Goal: Transaction & Acquisition: Book appointment/travel/reservation

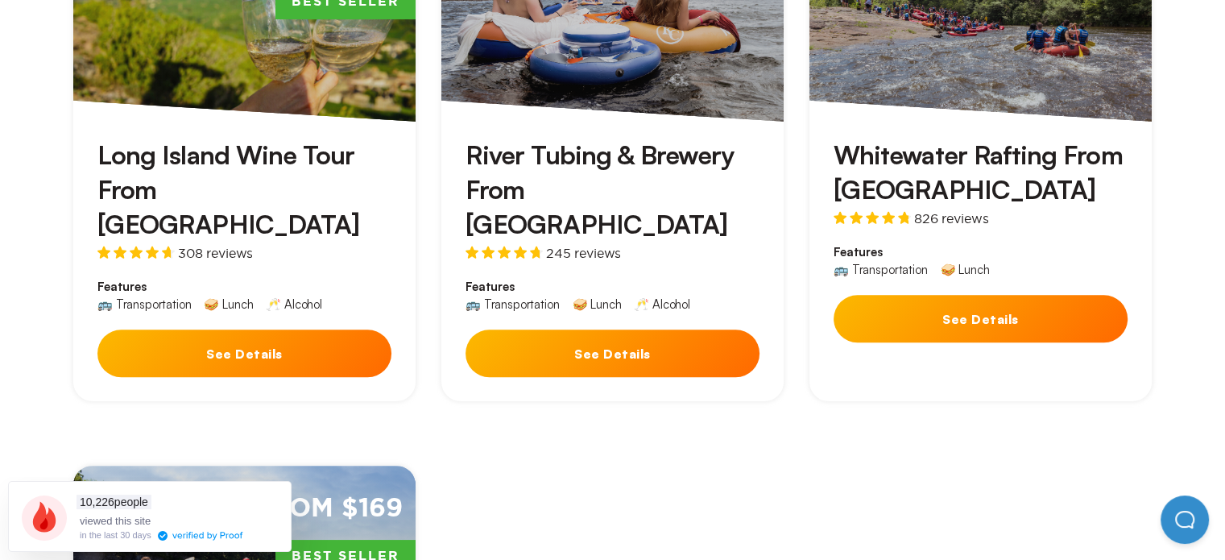
click at [902, 163] on h3 "Whitewater Rafting From [GEOGRAPHIC_DATA]" at bounding box center [980, 172] width 294 height 69
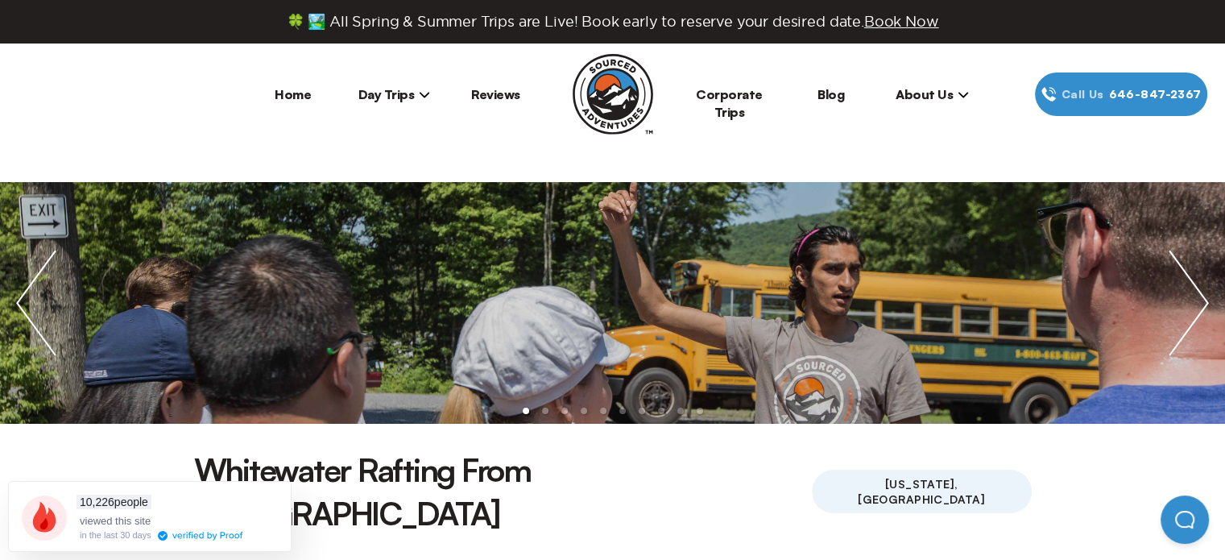
click at [969, 85] on li "About Us Who We Are Contact Us Jobs" at bounding box center [932, 93] width 101 height 43
click at [964, 93] on icon at bounding box center [962, 94] width 11 height 11
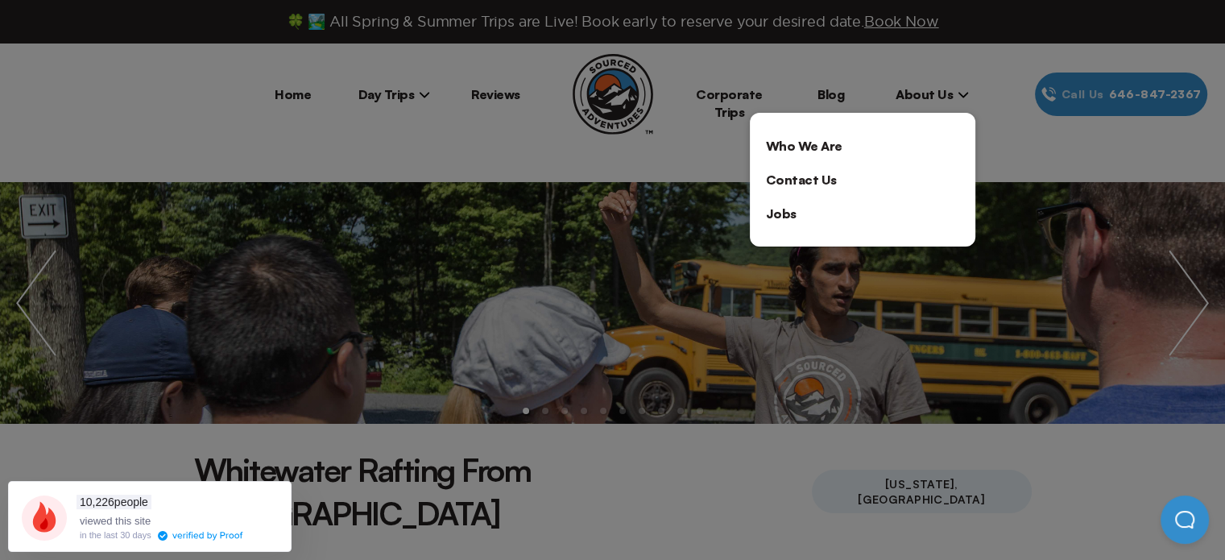
click at [841, 186] on link "Contact Us" at bounding box center [862, 180] width 225 height 34
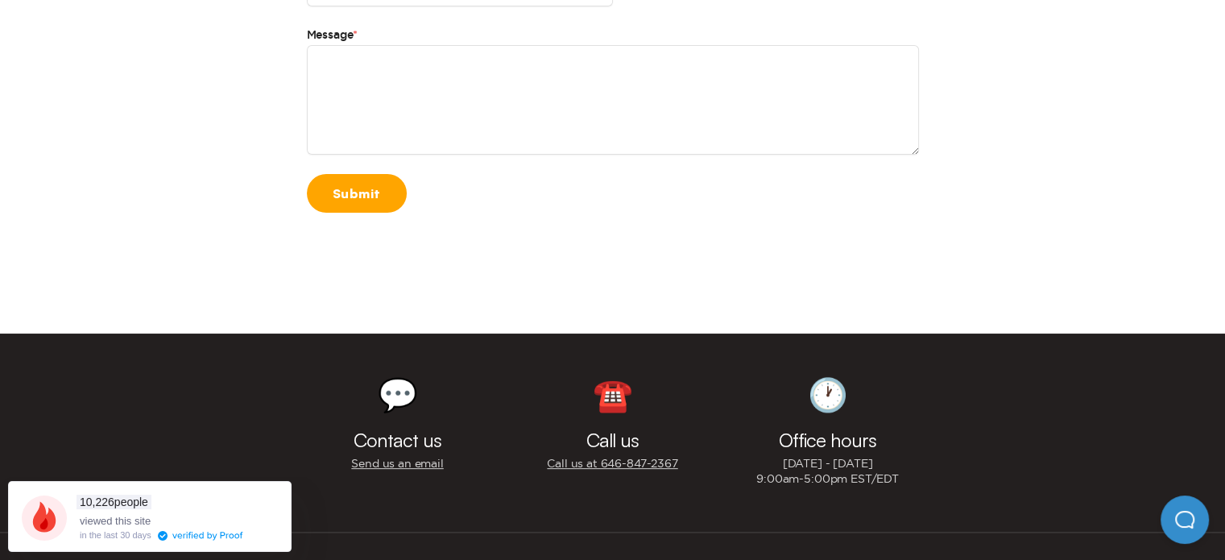
scroll to position [644, 0]
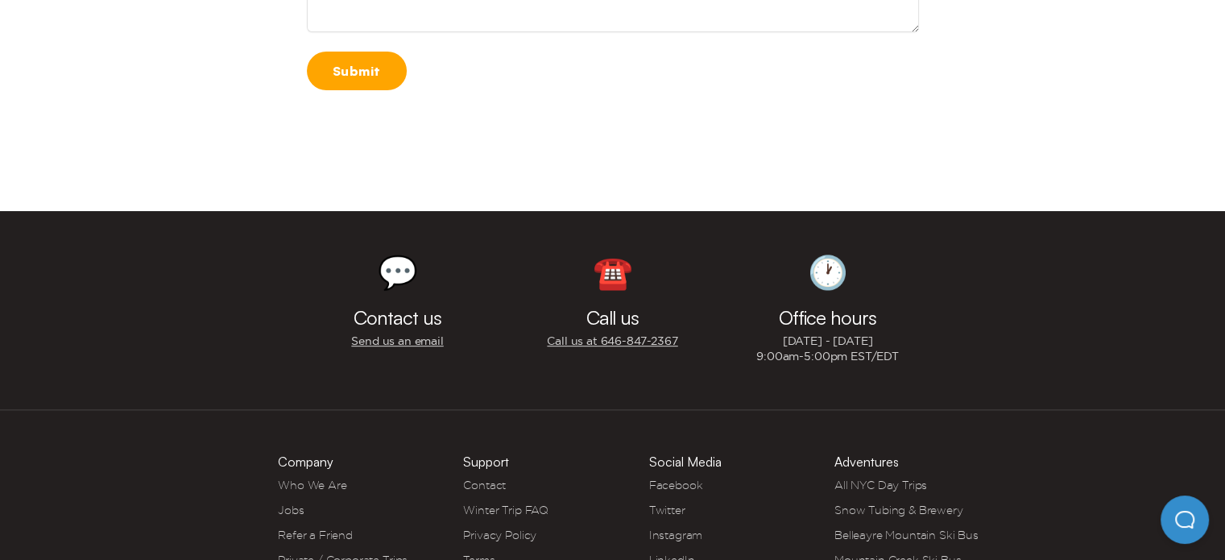
click at [415, 335] on link "Send us an email" at bounding box center [397, 340] width 92 height 15
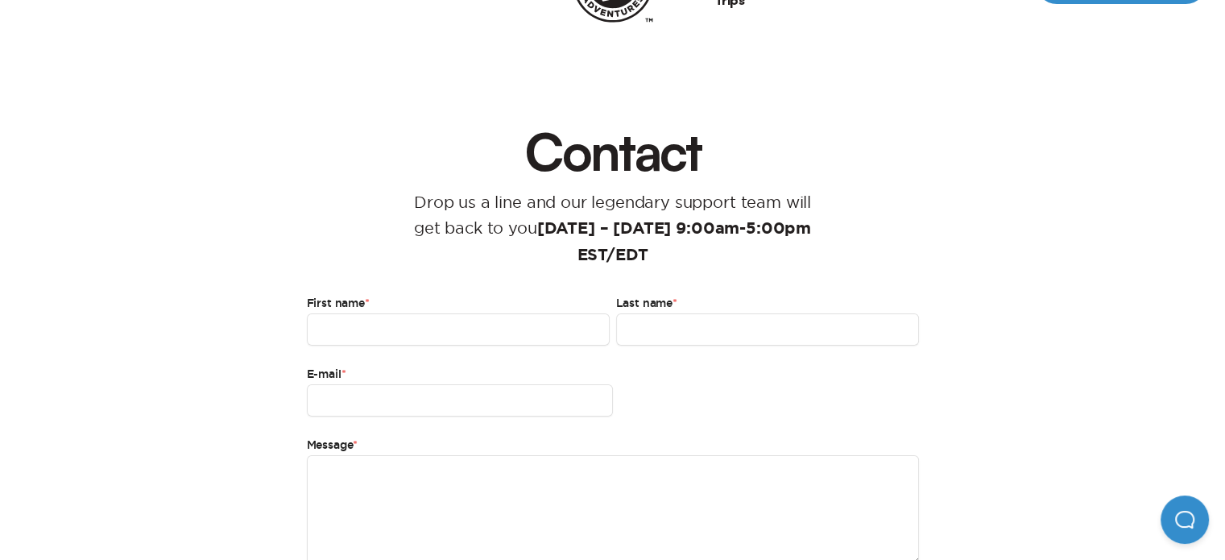
scroll to position [81, 0]
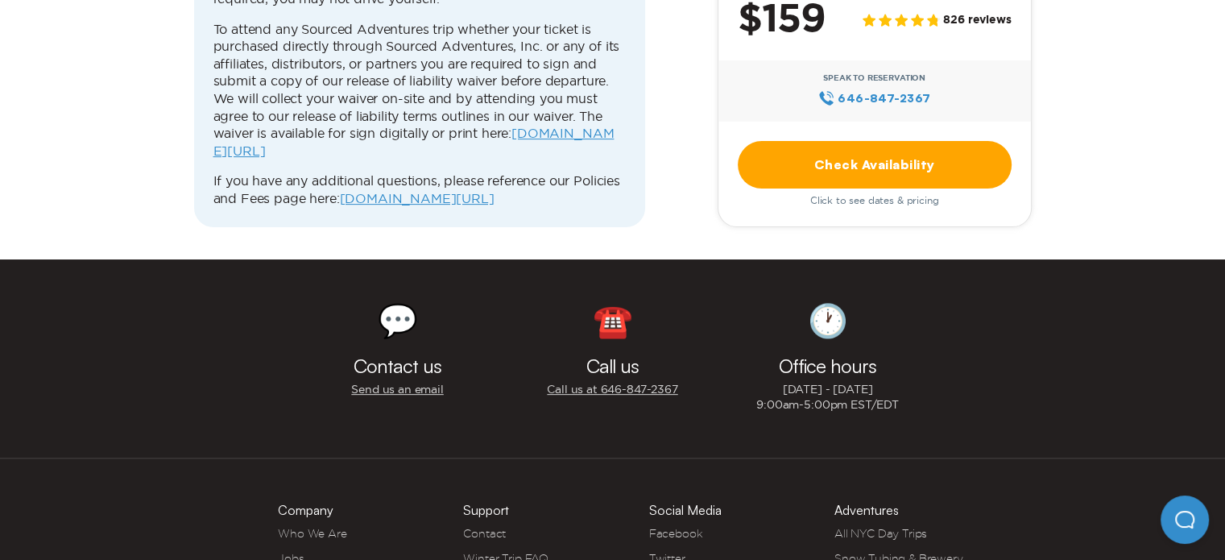
scroll to position [6683, 0]
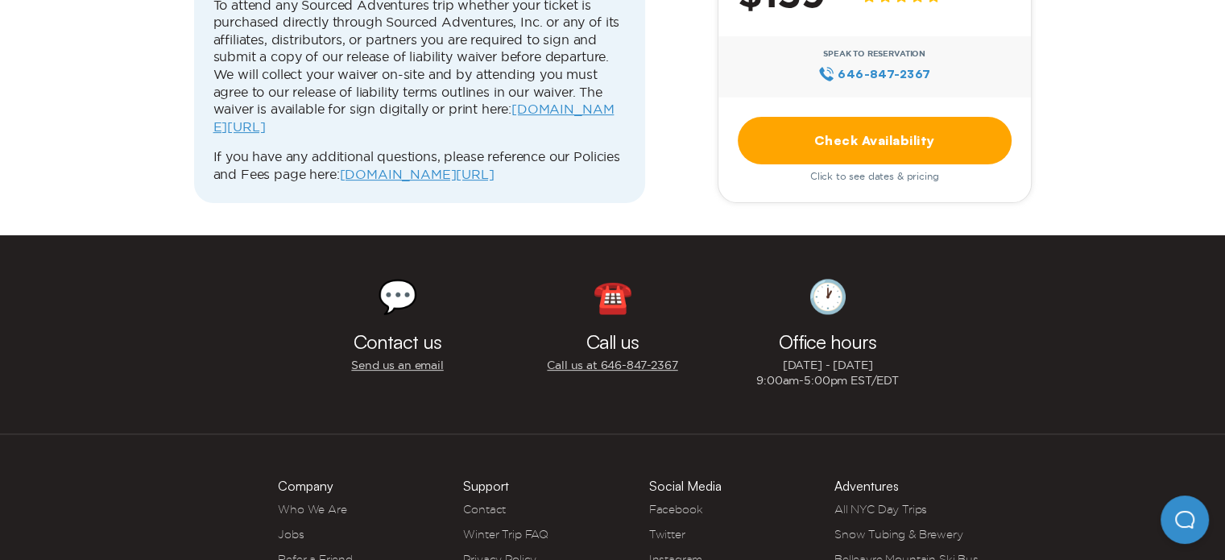
click at [467, 502] on link "Contact" at bounding box center [484, 508] width 43 height 13
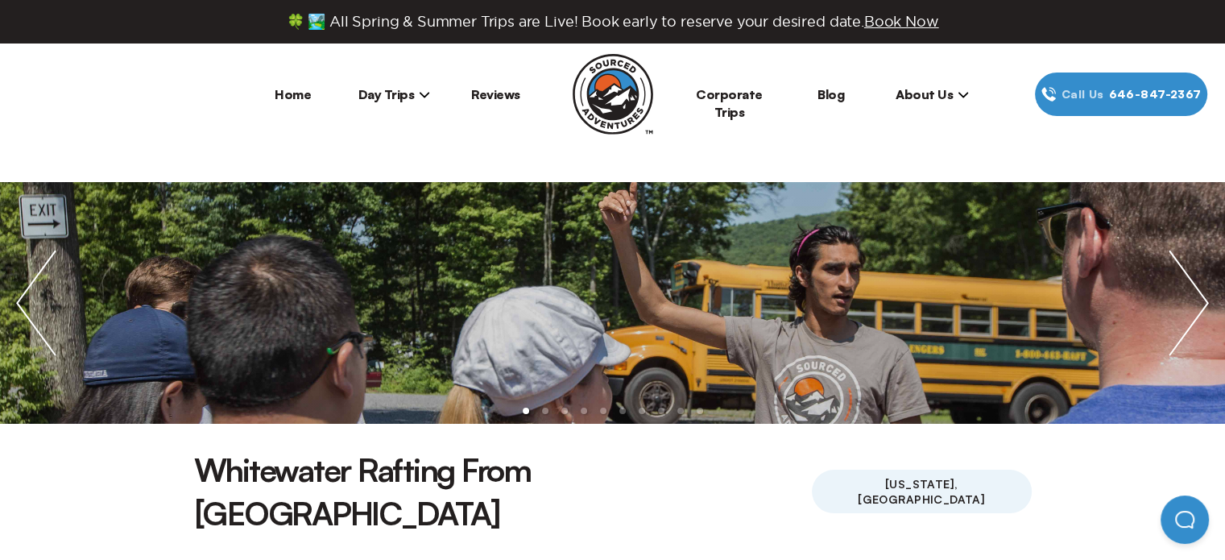
scroll to position [6683, 0]
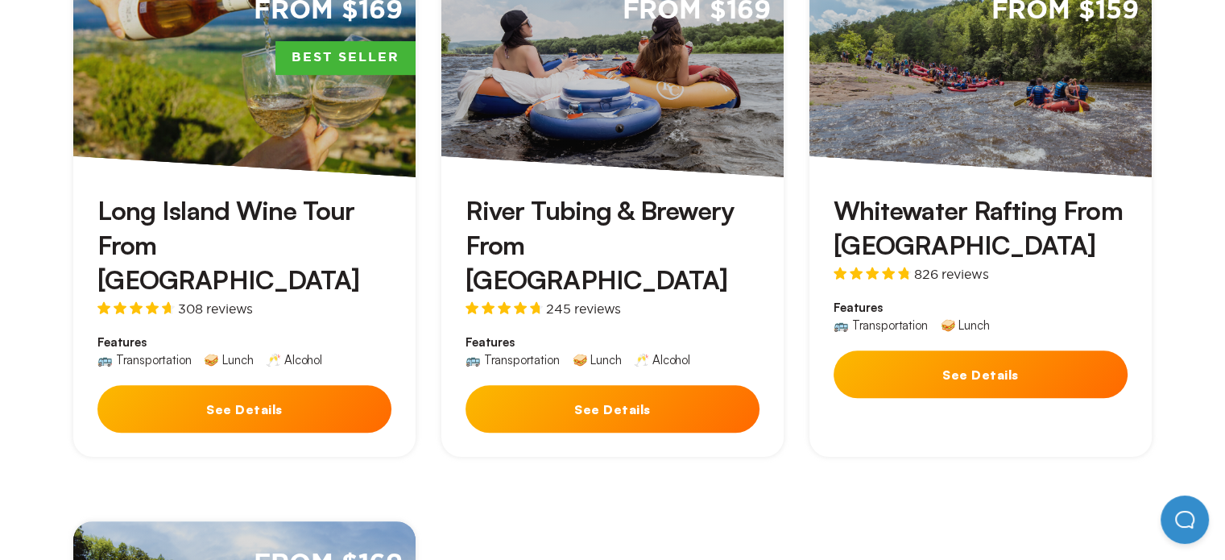
scroll to position [966, 0]
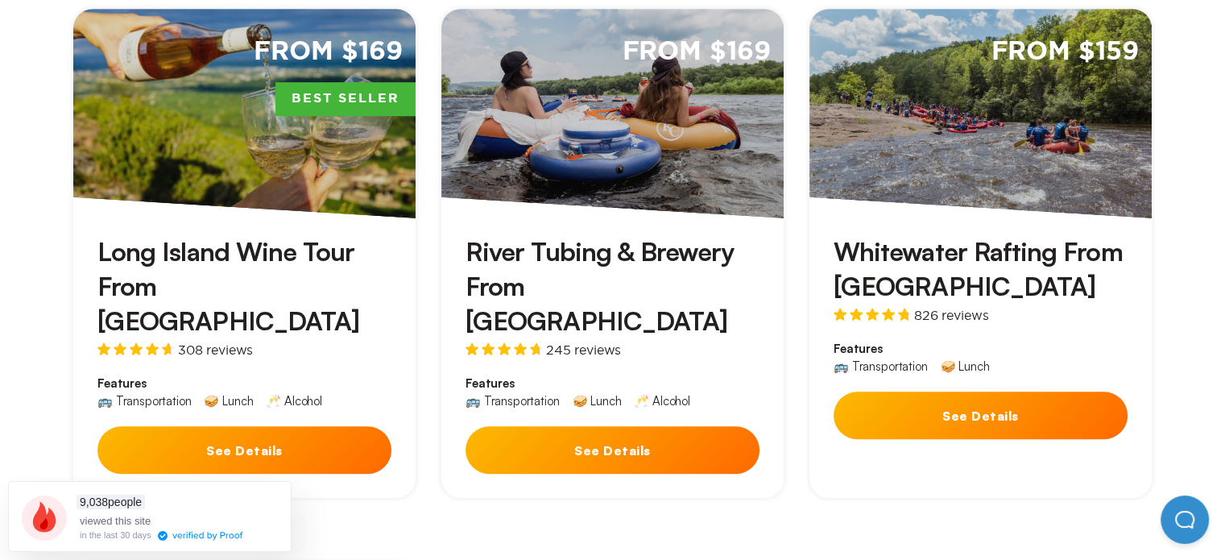
scroll to position [805, 0]
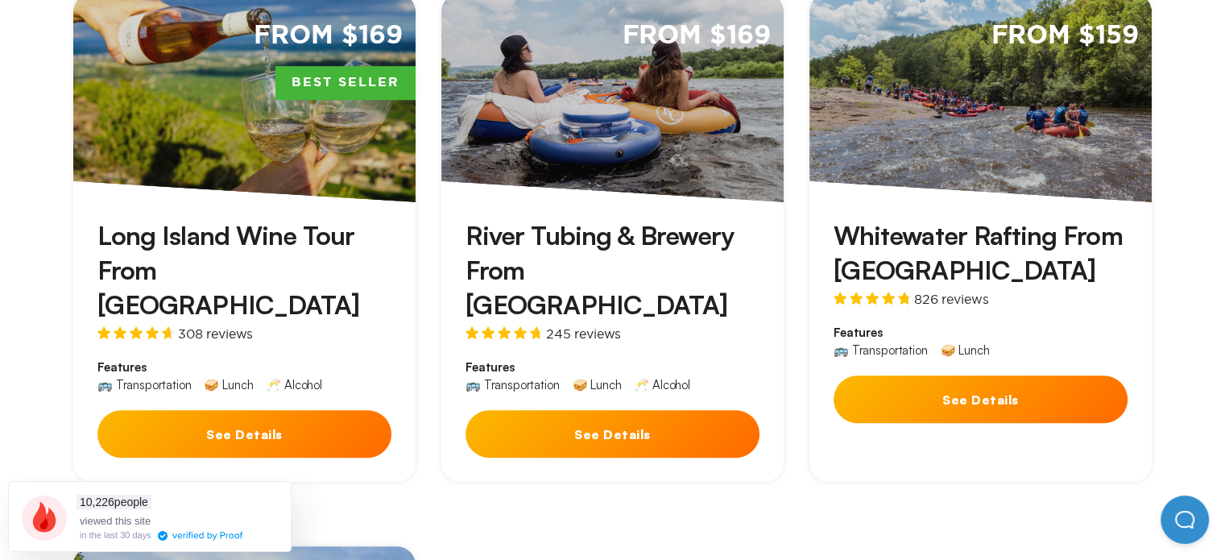
click at [982, 144] on div "From $159" at bounding box center [980, 97] width 342 height 209
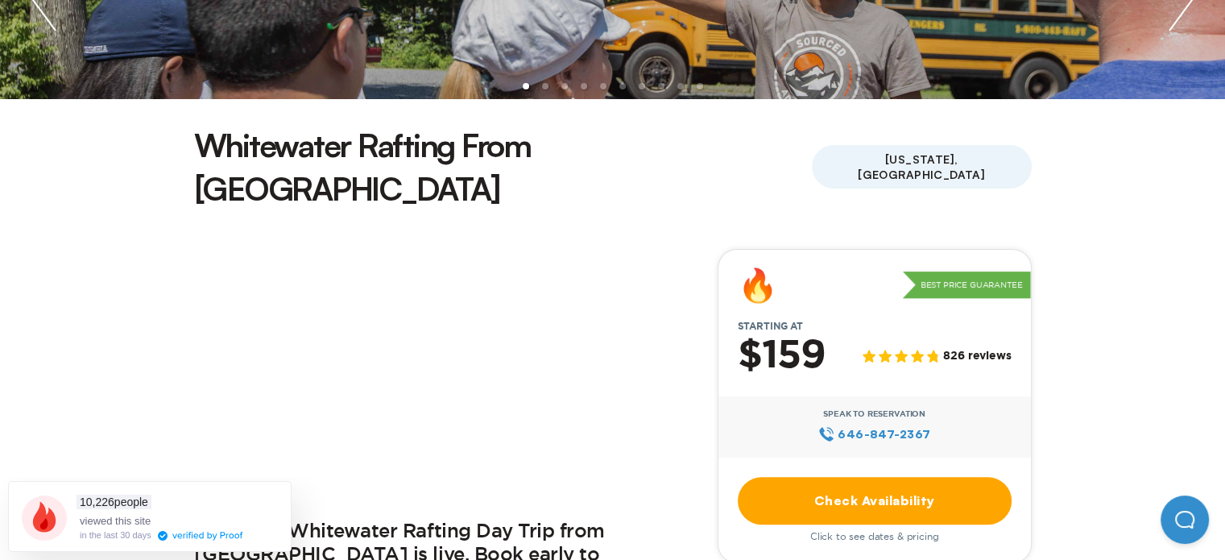
scroll to position [242, 0]
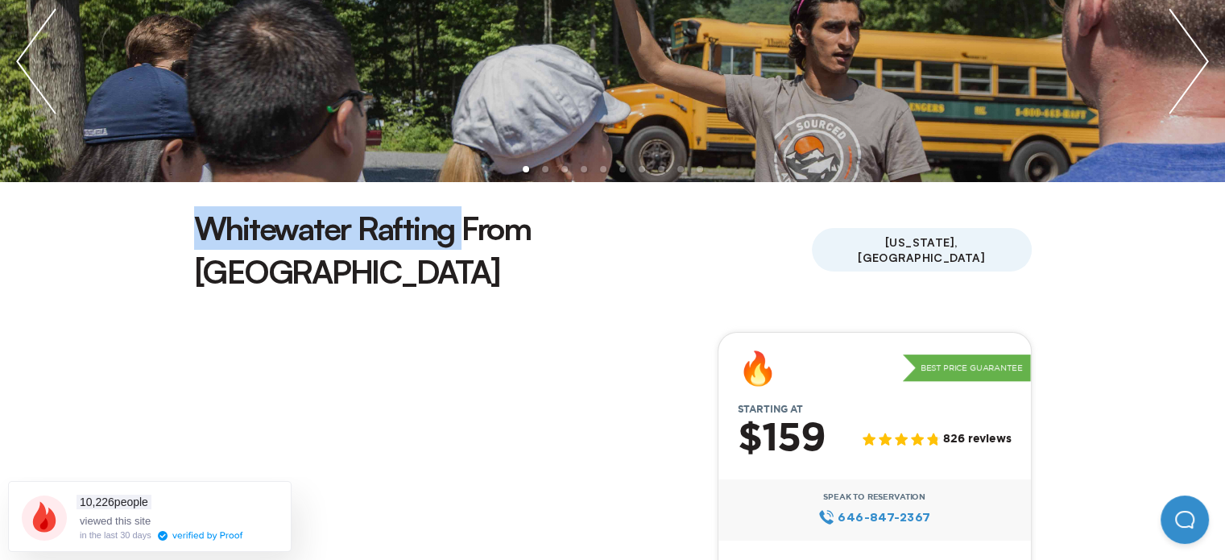
drag, startPoint x: 205, startPoint y: 226, endPoint x: 455, endPoint y: 234, distance: 250.6
click at [455, 234] on h1 "Whitewater Rafting From [GEOGRAPHIC_DATA]" at bounding box center [503, 249] width 618 height 87
copy h1 "Whitewater Rafting"
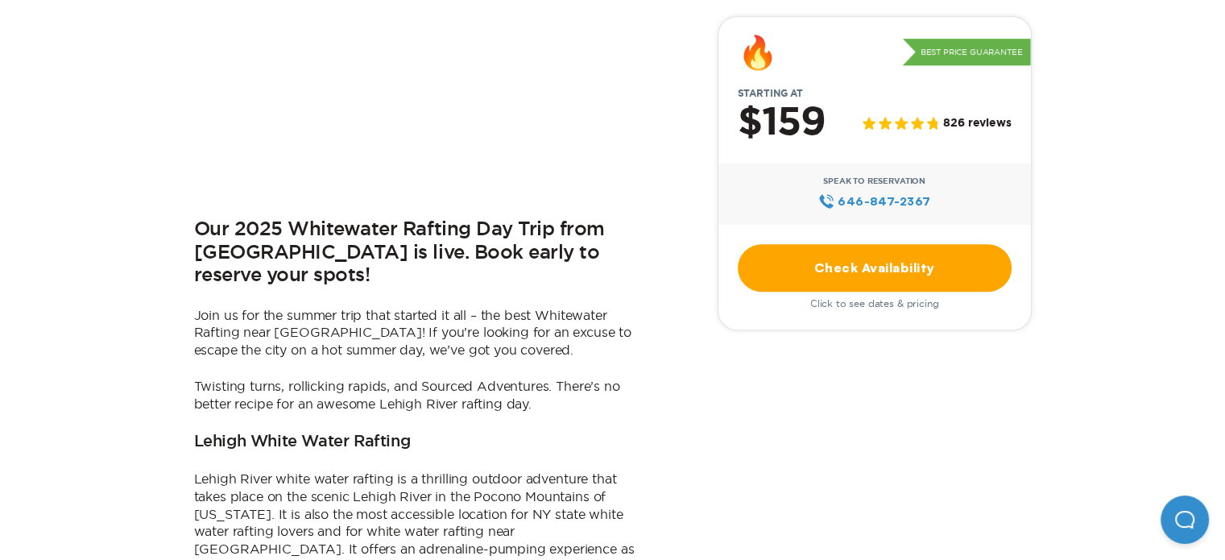
scroll to position [644, 0]
